Goal: Browse casually: Explore the website without a specific task or goal

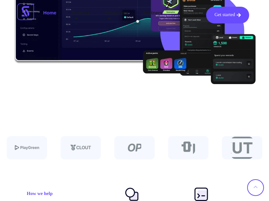
scroll to position [2014, 0]
